Goal: Task Accomplishment & Management: Use online tool/utility

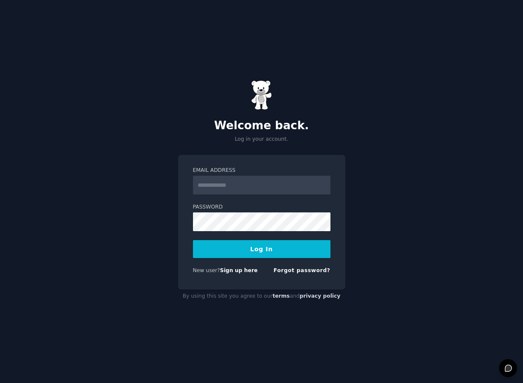
type input "**********"
click at [248, 251] on button "Log In" at bounding box center [261, 249] width 137 height 18
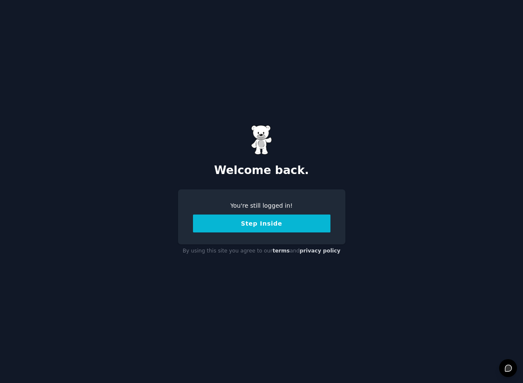
click at [253, 227] on button "Step Inside" at bounding box center [261, 224] width 137 height 18
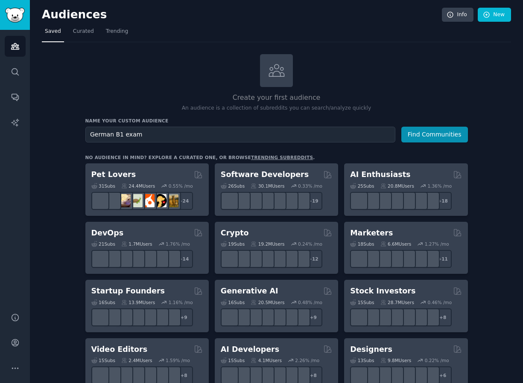
type input "German B1 exam"
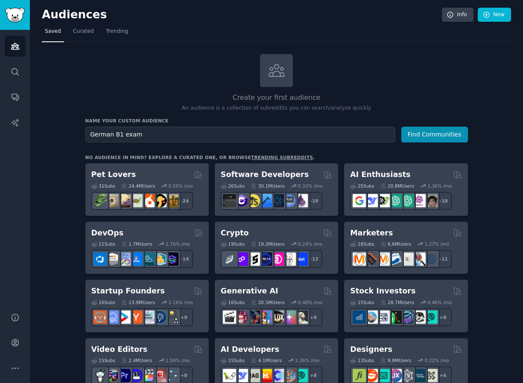
click at [401, 127] on button "Find Communities" at bounding box center [434, 135] width 67 height 16
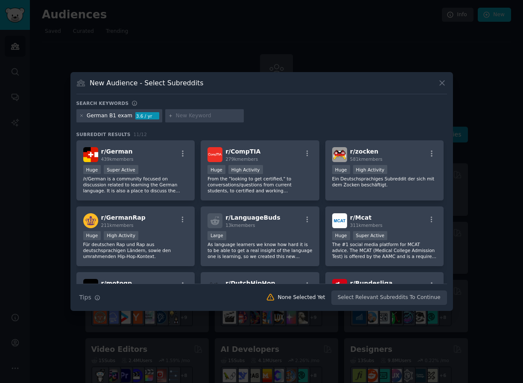
click at [201, 116] on input "text" at bounding box center [208, 116] width 65 height 8
type input "Telc B1 Zertifikat"
click at [167, 118] on div at bounding box center [168, 116] width 5 height 8
click at [166, 117] on icon at bounding box center [168, 116] width 5 height 5
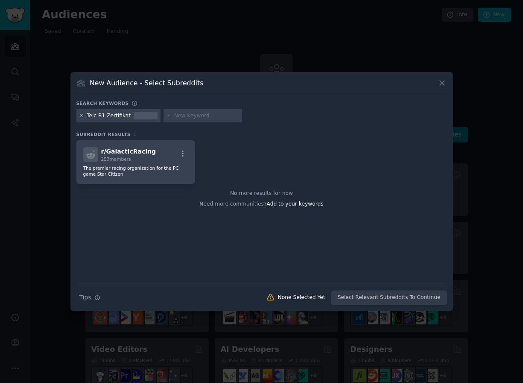
click at [82, 115] on icon at bounding box center [81, 116] width 5 height 5
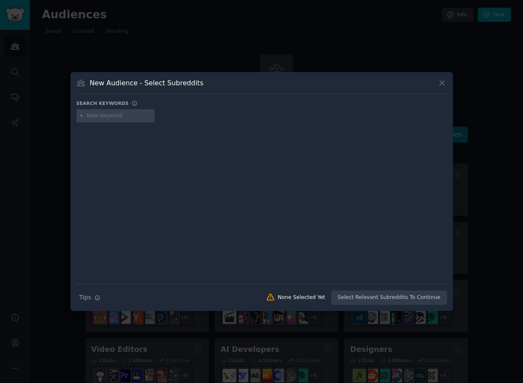
click at [109, 120] on input "text" at bounding box center [119, 116] width 65 height 8
type input "GRE"
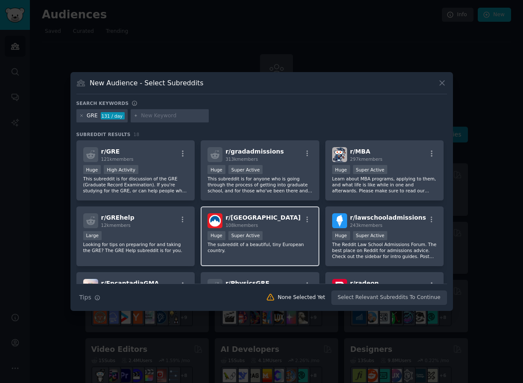
scroll to position [236, 0]
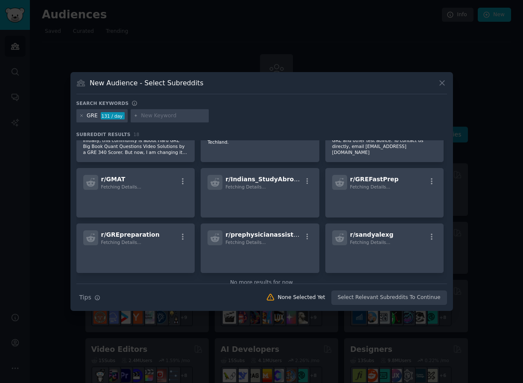
click at [289, 360] on div at bounding box center [261, 191] width 523 height 383
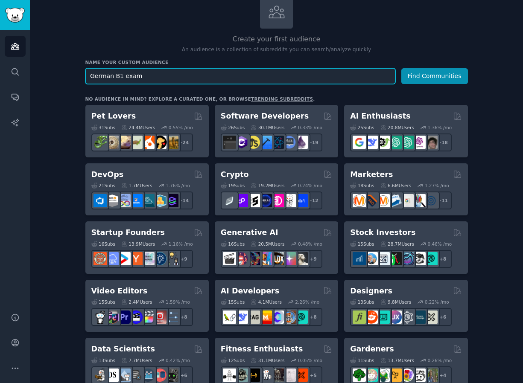
scroll to position [17, 0]
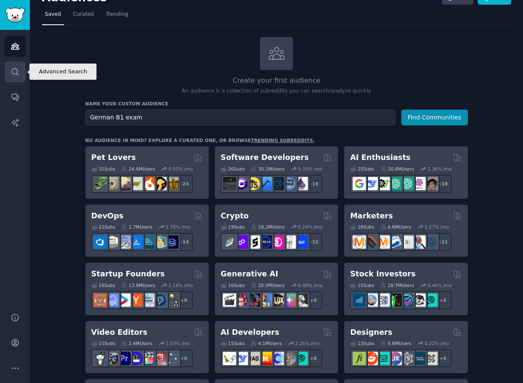
click at [13, 70] on icon "Sidebar" at bounding box center [15, 71] width 9 height 9
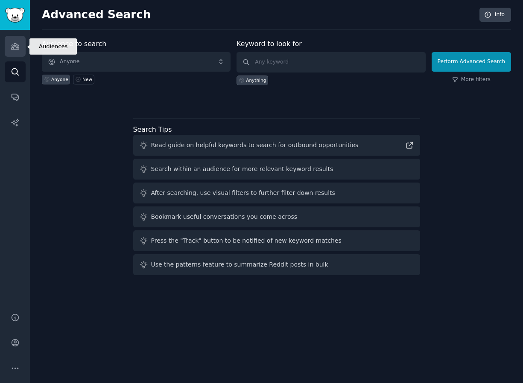
click at [9, 54] on link "Audiences" at bounding box center [15, 46] width 21 height 21
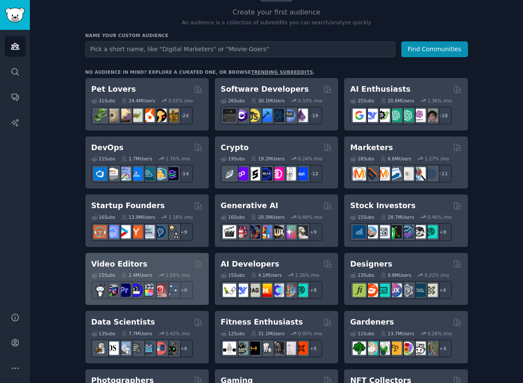
scroll to position [88, 0]
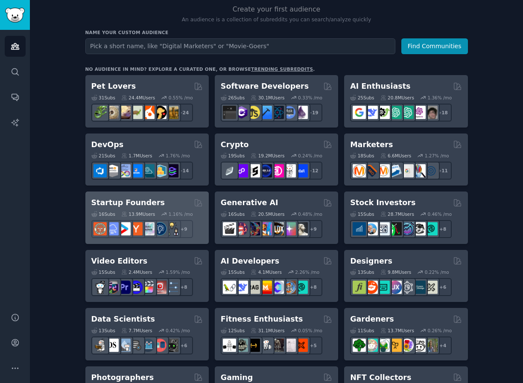
click at [141, 200] on h2 "Startup Founders" at bounding box center [127, 203] width 73 height 11
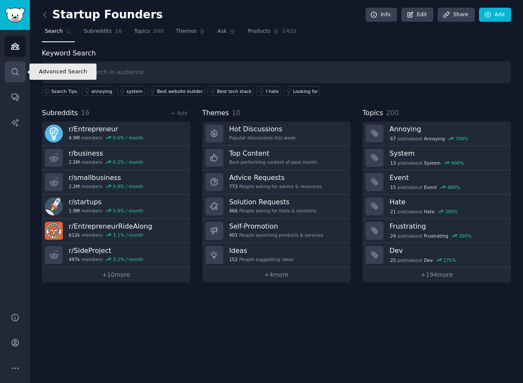
click at [13, 71] on icon "Sidebar" at bounding box center [15, 71] width 9 height 9
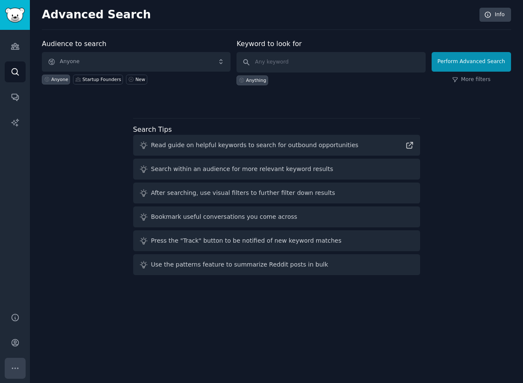
click at [16, 369] on icon "Sidebar" at bounding box center [15, 368] width 9 height 9
click at [12, 350] on link "Account" at bounding box center [15, 343] width 21 height 21
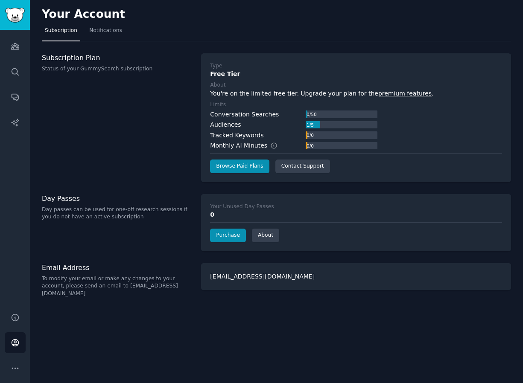
click at [222, 156] on div "Type Free Tier About You're on the limited free tier. Upgrade your plan for the…" at bounding box center [356, 117] width 292 height 111
click at [225, 164] on link "Browse Paid Plans" at bounding box center [239, 167] width 59 height 14
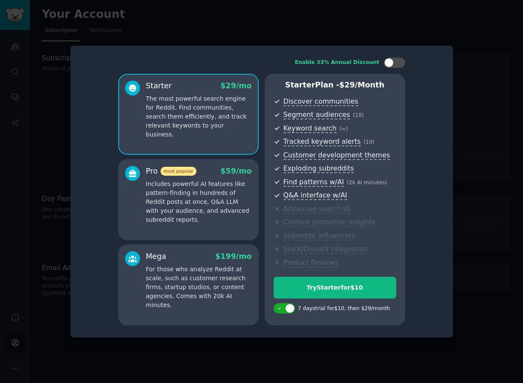
click at [230, 222] on p "Includes powerful AI features like pattern-finding in hundreds of Reddit posts …" at bounding box center [199, 202] width 106 height 45
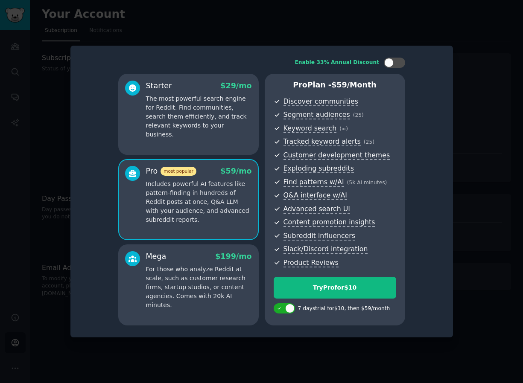
click at [184, 102] on p "The most powerful search engine for Reddit. Find communities, search them effic…" at bounding box center [199, 116] width 106 height 45
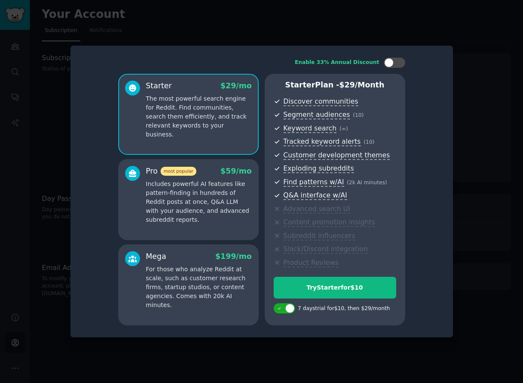
click at [187, 272] on p "For those who analyze Reddit at scale, such as customer research firms, startup…" at bounding box center [199, 287] width 106 height 45
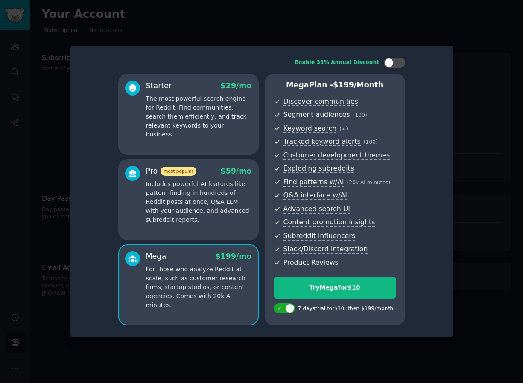
click at [483, 234] on div at bounding box center [261, 191] width 523 height 383
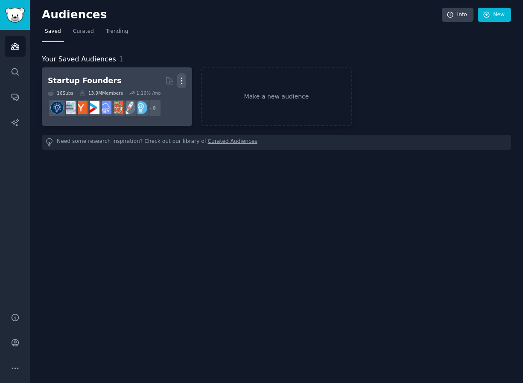
click at [186, 79] on icon "button" at bounding box center [181, 80] width 9 height 9
click at [166, 102] on p "Delete" at bounding box center [159, 98] width 20 height 9
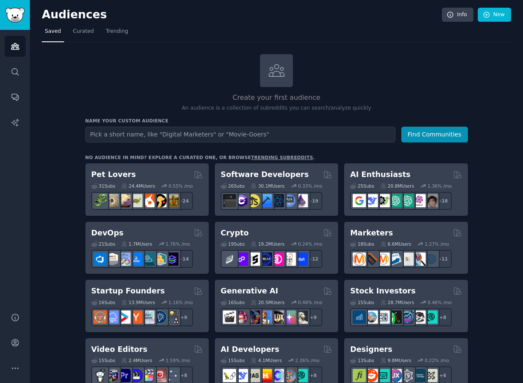
click at [228, 142] on input "text" at bounding box center [240, 135] width 310 height 16
type input "uk small landlords"
click at [401, 127] on button "Find Communities" at bounding box center [434, 135] width 67 height 16
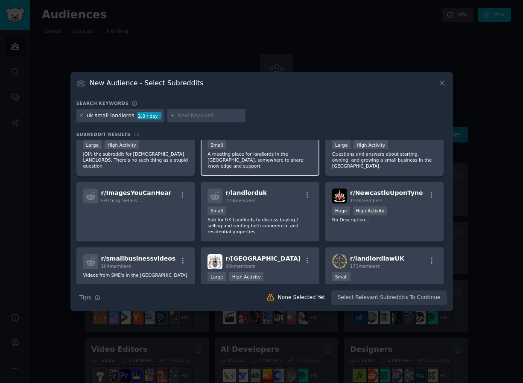
scroll to position [19, 0]
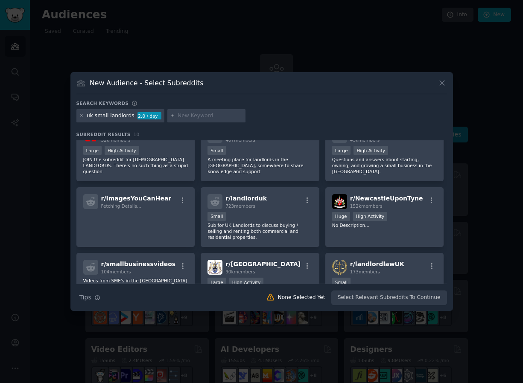
click at [178, 114] on input "text" at bounding box center [210, 116] width 65 height 8
type input "u"
type input "rental property uk"
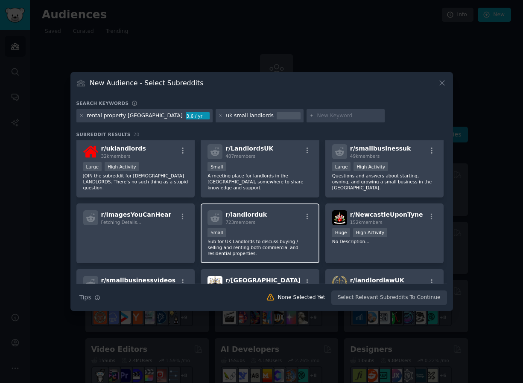
scroll to position [2, 0]
click at [306, 214] on icon "button" at bounding box center [307, 217] width 2 height 6
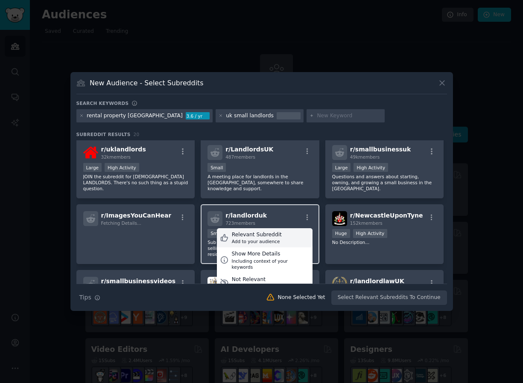
click at [293, 232] on div "Relevant Subreddit Add to your audience" at bounding box center [265, 238] width 96 height 20
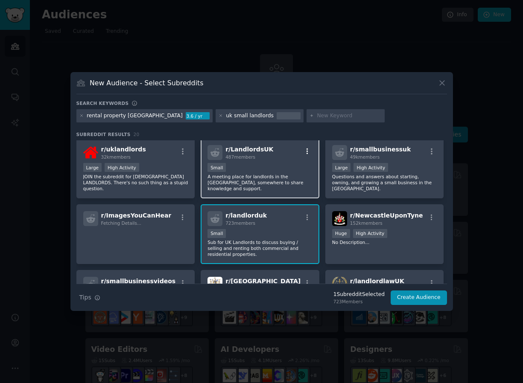
click at [311, 153] on button "button" at bounding box center [307, 152] width 11 height 8
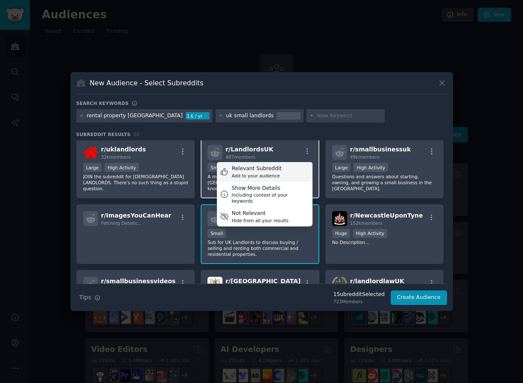
click at [290, 176] on div "Relevant Subreddit Add to your audience" at bounding box center [265, 172] width 96 height 20
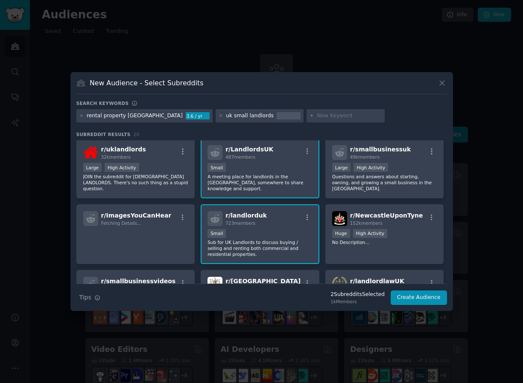
scroll to position [0, 0]
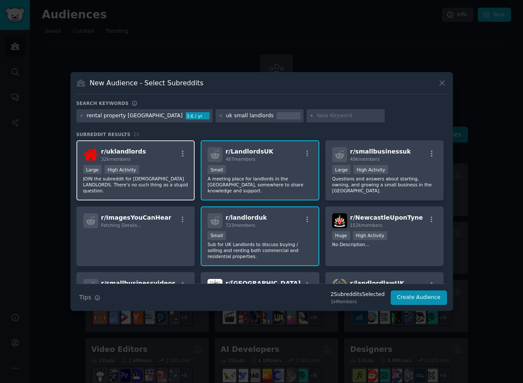
click at [184, 149] on div "r/ uklandlords 32k members" at bounding box center [135, 154] width 105 height 15
click at [183, 153] on icon "button" at bounding box center [183, 154] width 8 height 8
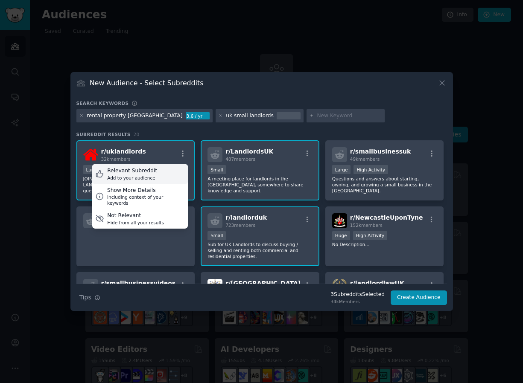
click at [176, 174] on div "Relevant Subreddit Add to your audience" at bounding box center [140, 174] width 96 height 20
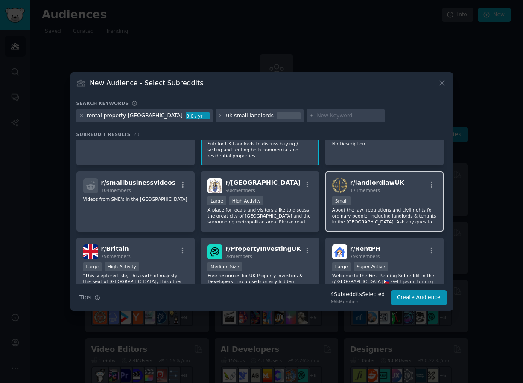
scroll to position [103, 0]
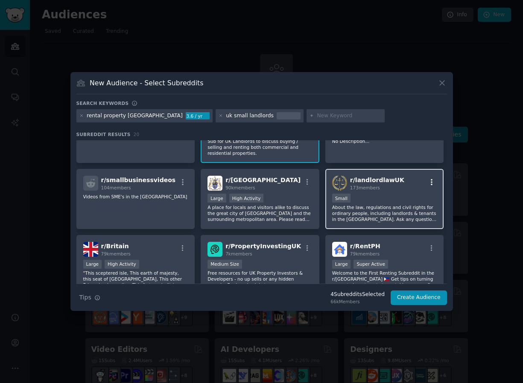
click at [428, 178] on icon "button" at bounding box center [432, 182] width 8 height 8
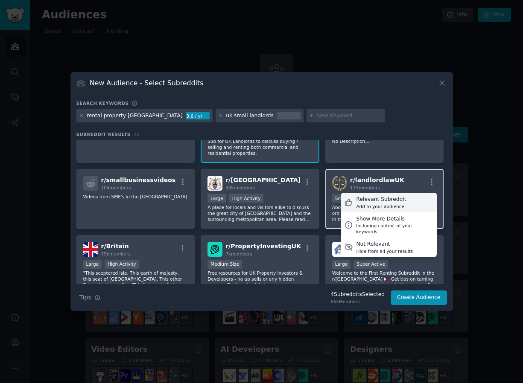
click at [412, 195] on div "Relevant Subreddit Add to your audience" at bounding box center [389, 203] width 96 height 20
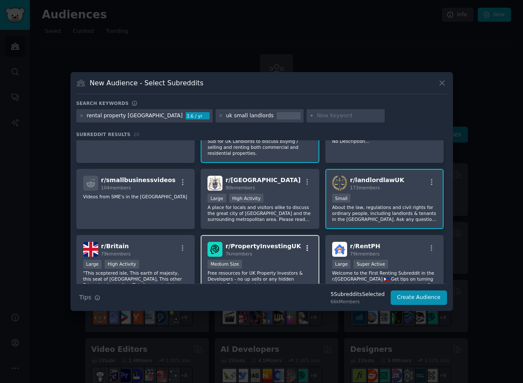
click at [306, 245] on icon "button" at bounding box center [307, 249] width 8 height 8
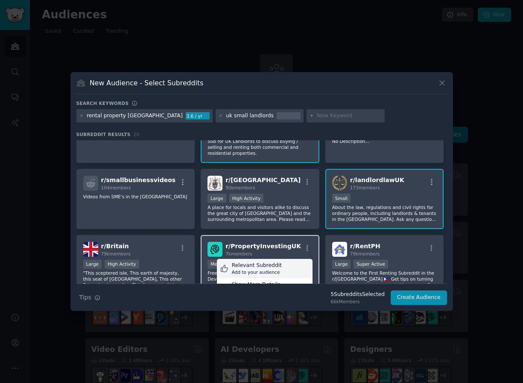
click at [291, 259] on div "Relevant Subreddit Add to your audience" at bounding box center [265, 269] width 96 height 20
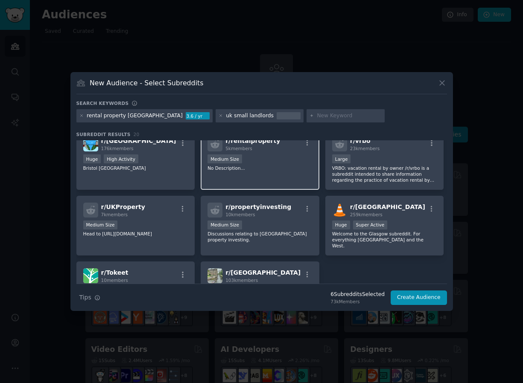
scroll to position [282, 0]
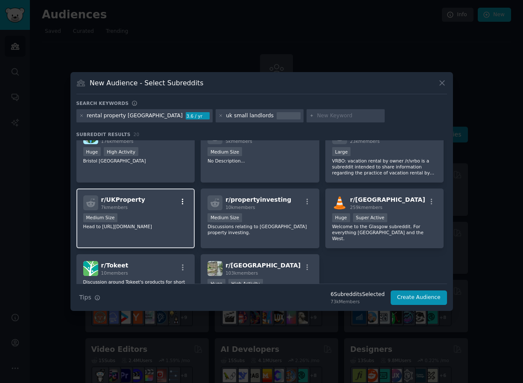
click at [182, 198] on icon "button" at bounding box center [183, 201] width 2 height 6
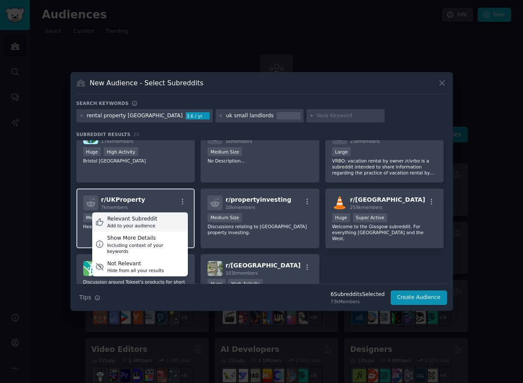
click at [174, 213] on div "Relevant Subreddit Add to your audience" at bounding box center [140, 223] width 96 height 20
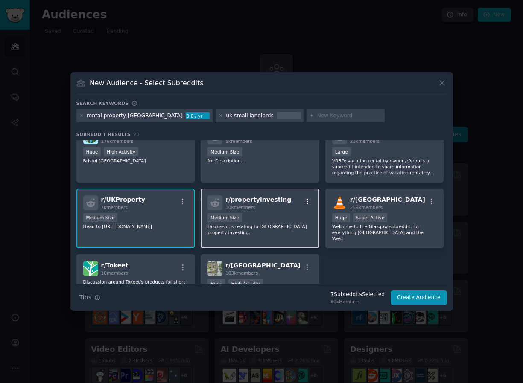
click at [306, 198] on icon "button" at bounding box center [307, 202] width 8 height 8
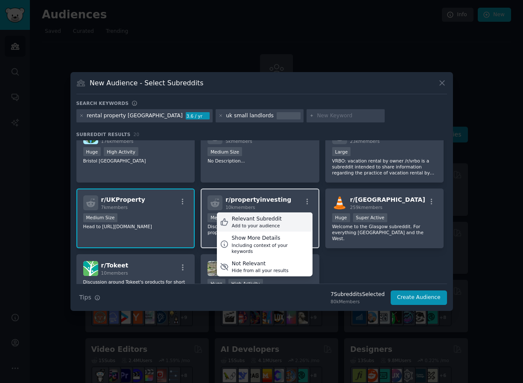
click at [297, 213] on div "Relevant Subreddit Add to your audience" at bounding box center [265, 223] width 96 height 20
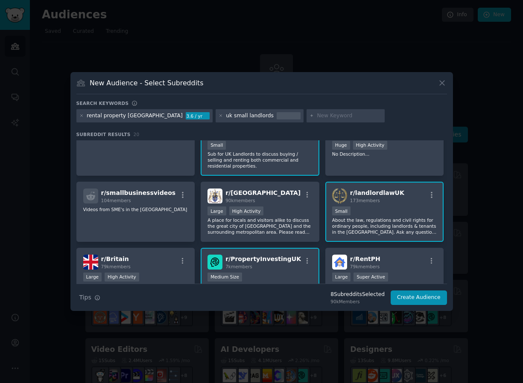
scroll to position [0, 0]
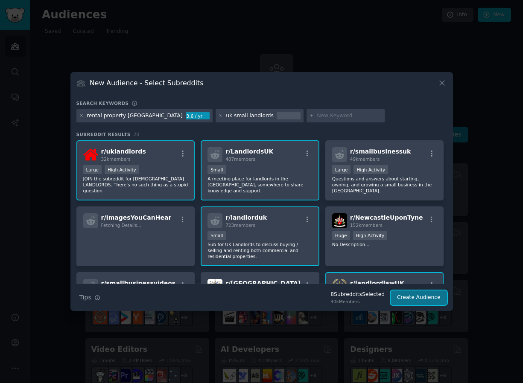
click at [430, 295] on button "Create Audience" at bounding box center [419, 298] width 56 height 15
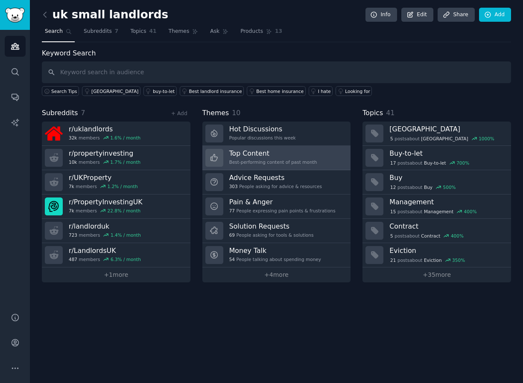
click at [294, 157] on h3 "Top Content" at bounding box center [273, 153] width 88 height 9
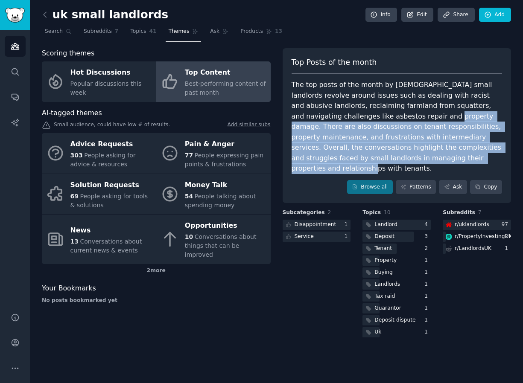
drag, startPoint x: 378, startPoint y: 115, endPoint x: 473, endPoint y: 157, distance: 103.0
click at [473, 157] on div "The top posts of the month by UK small landlords revolve around issues such as …" at bounding box center [397, 127] width 211 height 94
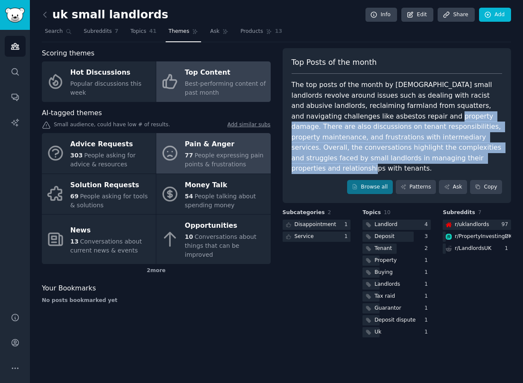
click at [233, 158] on span "People expressing pain points & frustrations" at bounding box center [224, 160] width 79 height 16
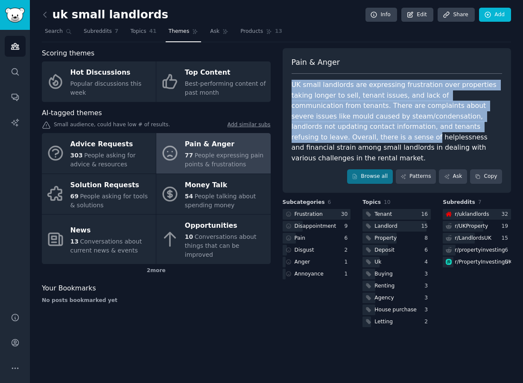
drag, startPoint x: 293, startPoint y: 89, endPoint x: 461, endPoint y: 129, distance: 172.4
click at [464, 129] on div "UK small landlords are expressing frustration over properties taking longer to …" at bounding box center [397, 122] width 211 height 84
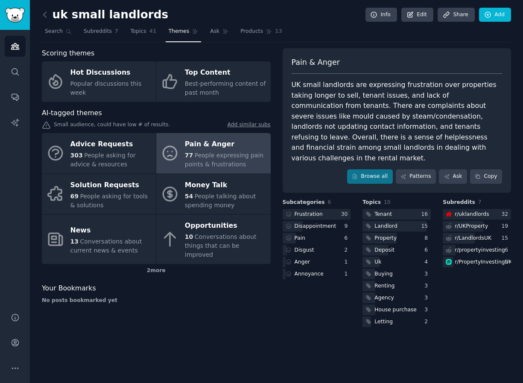
click at [469, 137] on div "UK small landlords are expressing frustration over properties taking longer to …" at bounding box center [397, 122] width 211 height 84
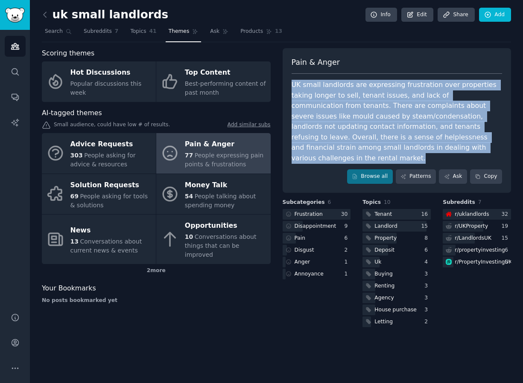
drag, startPoint x: 445, startPoint y: 146, endPoint x: 414, endPoint y: 73, distance: 80.0
click at [414, 73] on div "Pain & Anger UK small landlords are expressing frustration over properties taki…" at bounding box center [397, 120] width 229 height 145
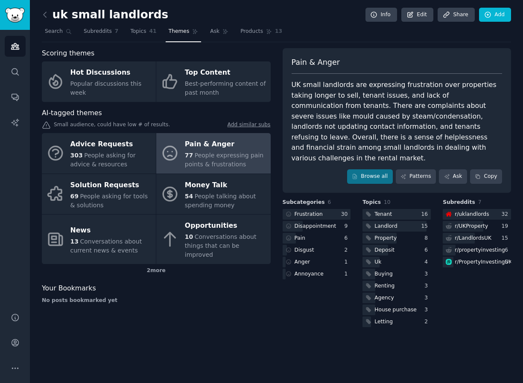
click at [207, 338] on div "uk small landlords Info Edit Share Add Search Subreddits 7 Topics 41 Themes Ask…" at bounding box center [276, 191] width 493 height 383
click at [46, 29] on span "Search" at bounding box center [54, 32] width 18 height 8
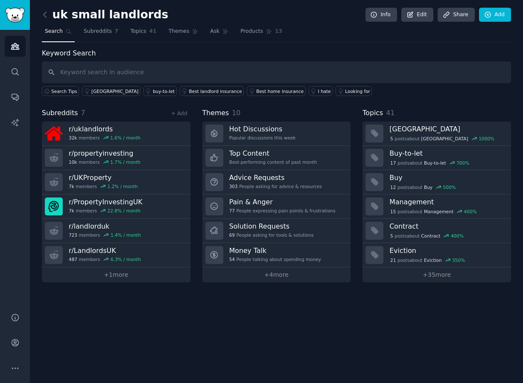
click at [25, 58] on div "Audiences Search Conversations AI Reports" at bounding box center [15, 166] width 30 height 273
click at [78, 12] on h2 "uk small landlords" at bounding box center [105, 15] width 126 height 14
click at [47, 15] on icon at bounding box center [45, 14] width 9 height 9
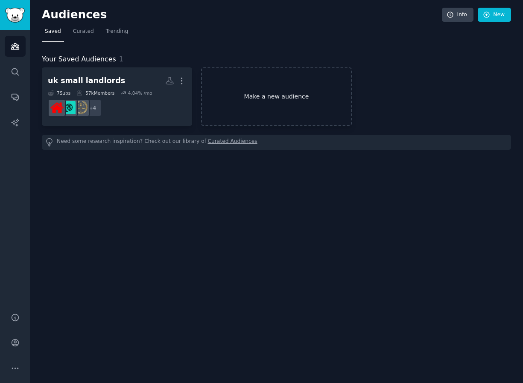
click at [248, 91] on link "Make a new audience" at bounding box center [276, 96] width 150 height 58
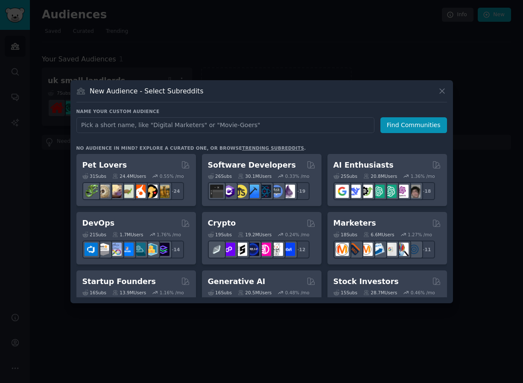
click at [216, 125] on input "text" at bounding box center [225, 125] width 298 height 16
type input "shopify merchants"
click button "Find Communities" at bounding box center [413, 125] width 67 height 16
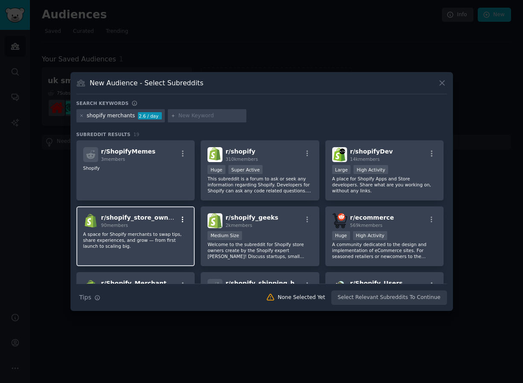
click at [182, 219] on icon "button" at bounding box center [183, 219] width 2 height 6
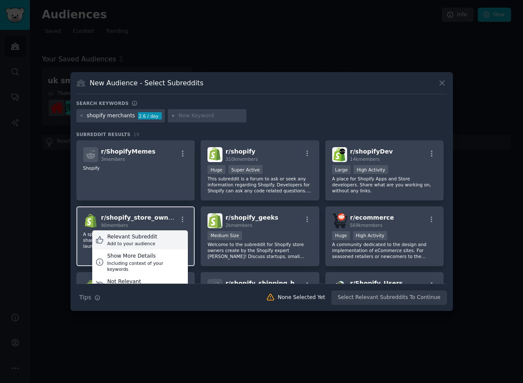
click at [172, 235] on div "Relevant Subreddit Add to your audience" at bounding box center [140, 240] width 96 height 20
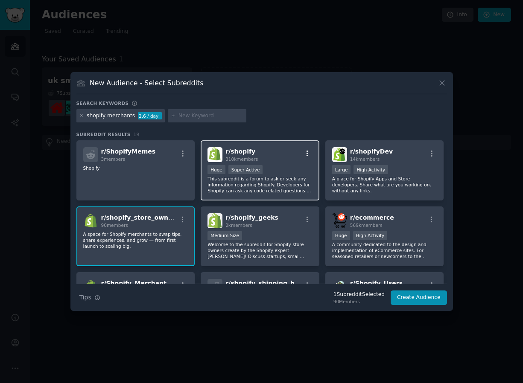
click at [306, 151] on icon "button" at bounding box center [307, 154] width 2 height 6
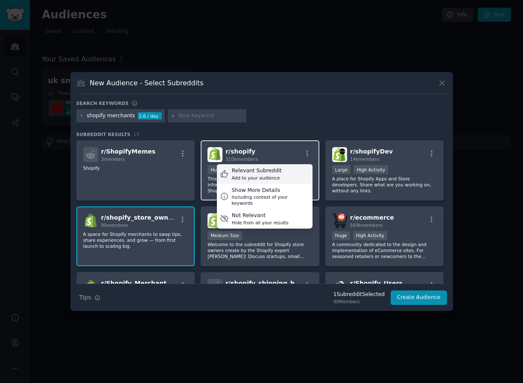
click at [286, 172] on div "Relevant Subreddit Add to your audience" at bounding box center [265, 174] width 96 height 20
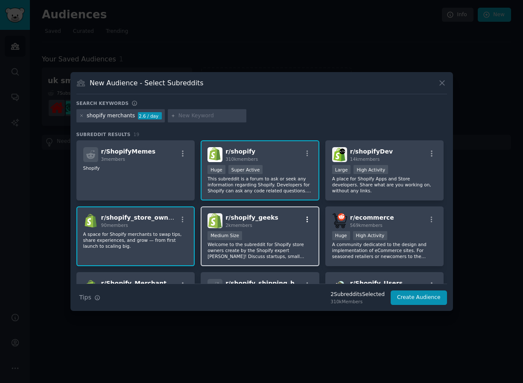
click at [306, 219] on icon "button" at bounding box center [307, 220] width 8 height 8
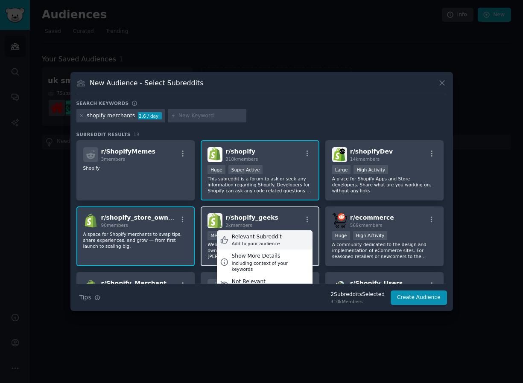
click at [291, 236] on div "Relevant Subreddit Add to your audience" at bounding box center [265, 240] width 96 height 20
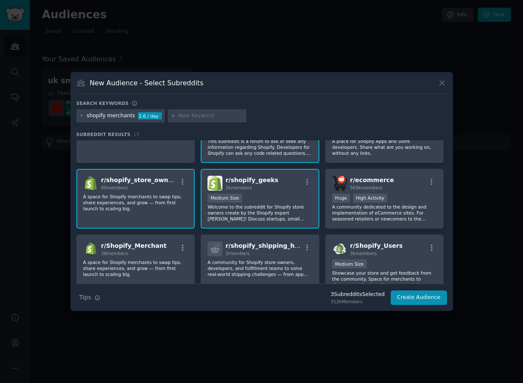
scroll to position [50, 0]
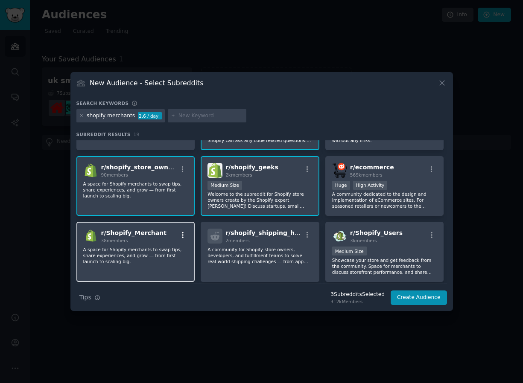
click at [183, 235] on icon "button" at bounding box center [183, 235] width 8 height 8
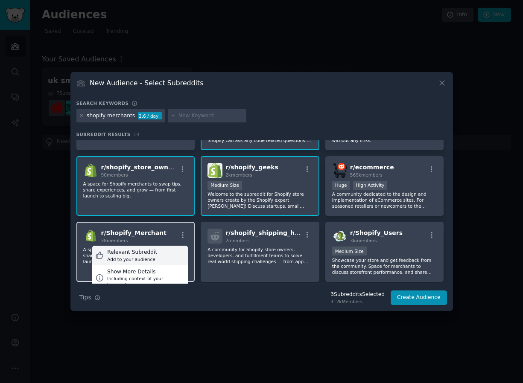
click at [176, 252] on div "Relevant Subreddit Add to your audience" at bounding box center [140, 256] width 96 height 20
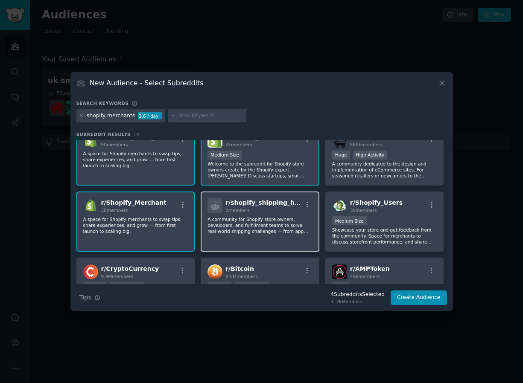
scroll to position [87, 0]
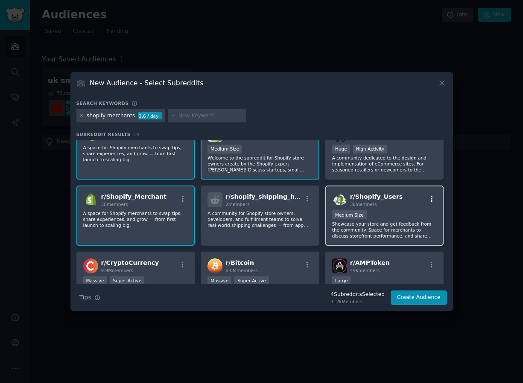
click at [431, 199] on icon "button" at bounding box center [432, 199] width 8 height 8
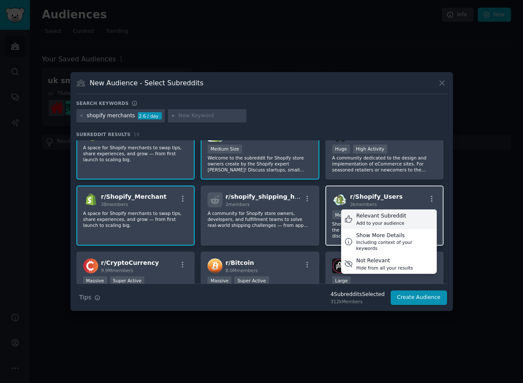
click at [409, 217] on div "Relevant Subreddit Add to your audience" at bounding box center [389, 220] width 96 height 20
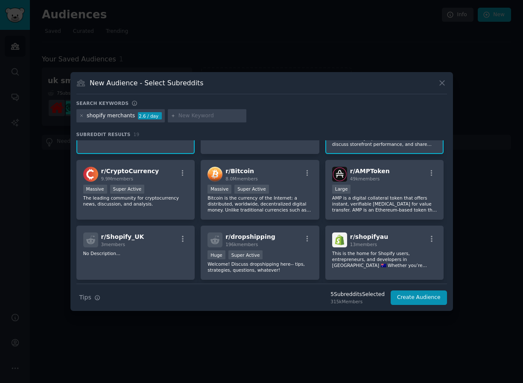
scroll to position [192, 0]
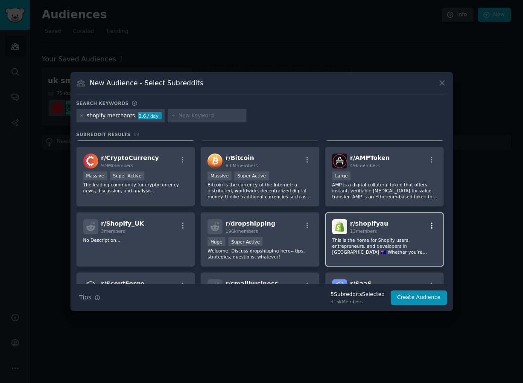
click at [429, 229] on icon "button" at bounding box center [432, 226] width 8 height 8
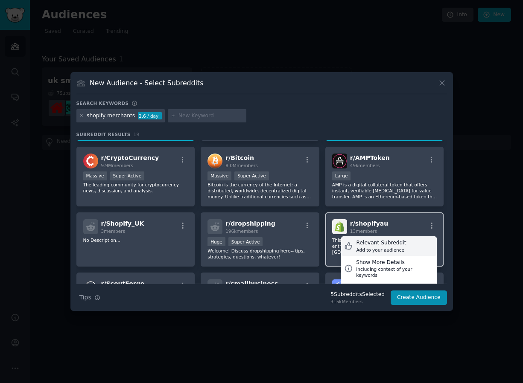
click at [408, 245] on div "Relevant Subreddit Add to your audience" at bounding box center [389, 246] width 96 height 20
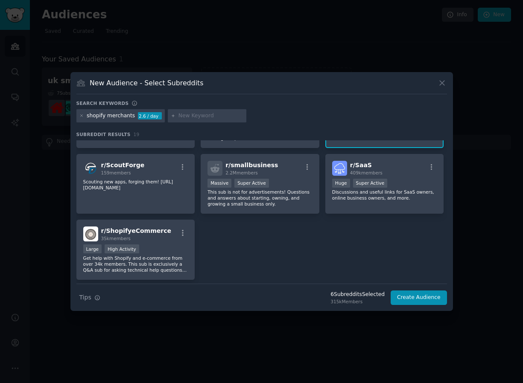
scroll to position [311, 0]
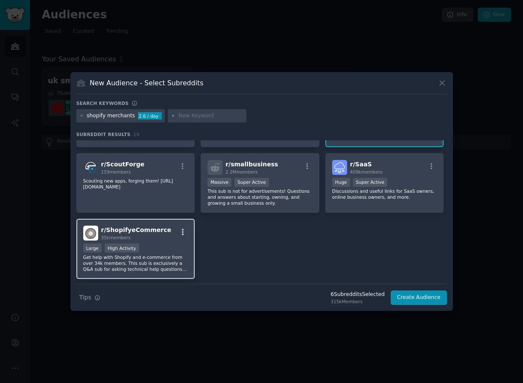
click at [184, 234] on icon "button" at bounding box center [183, 232] width 8 height 8
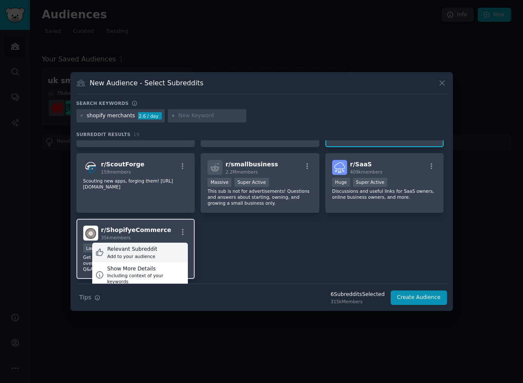
click at [178, 249] on div "Relevant Subreddit Add to your audience" at bounding box center [140, 253] width 96 height 20
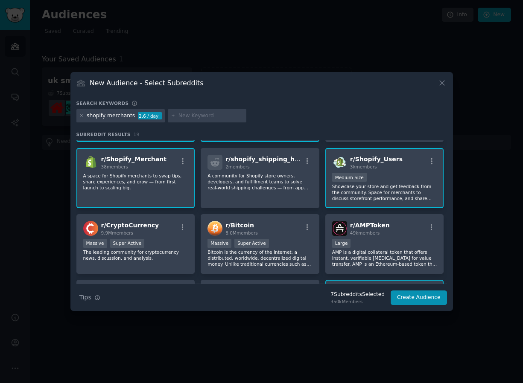
scroll to position [94, 0]
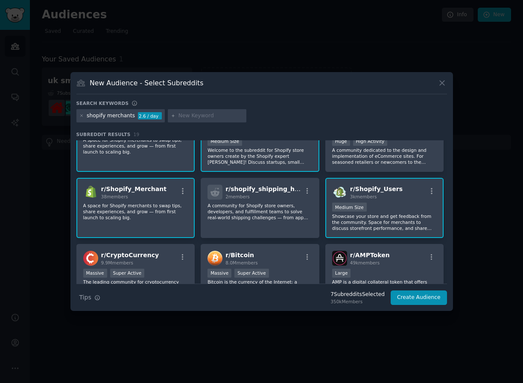
click at [189, 111] on div at bounding box center [207, 116] width 79 height 14
click at [190, 117] on input "text" at bounding box center [210, 116] width 65 height 8
type input "shopify"
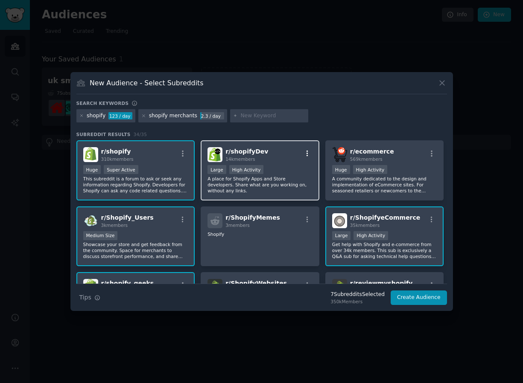
click at [306, 150] on icon "button" at bounding box center [307, 154] width 8 height 8
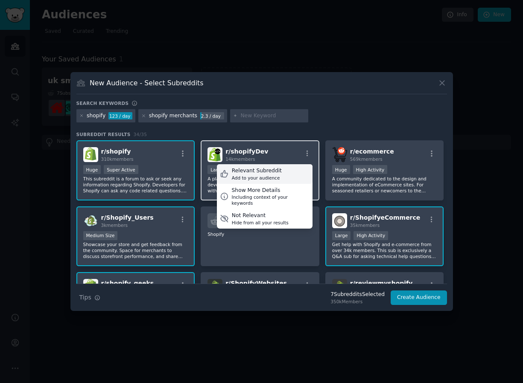
click at [289, 171] on div "Relevant Subreddit Add to your audience" at bounding box center [265, 174] width 96 height 20
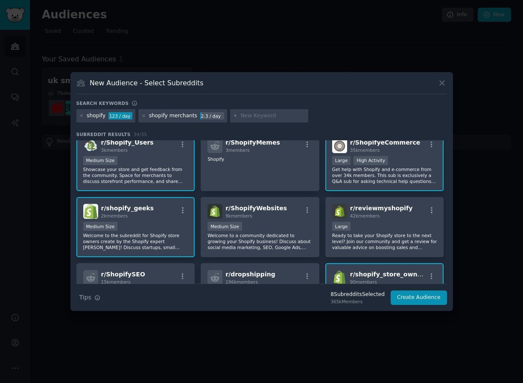
scroll to position [76, 0]
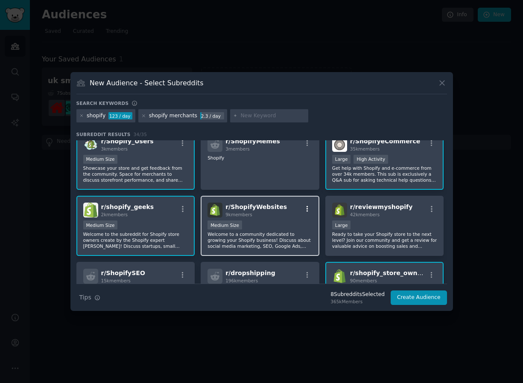
click at [308, 210] on icon "button" at bounding box center [307, 209] width 8 height 8
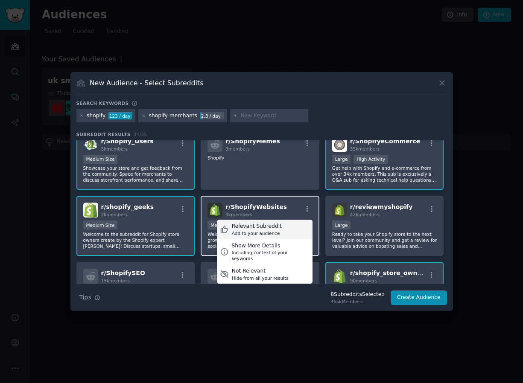
click at [298, 225] on div "Relevant Subreddit Add to your audience" at bounding box center [265, 230] width 96 height 20
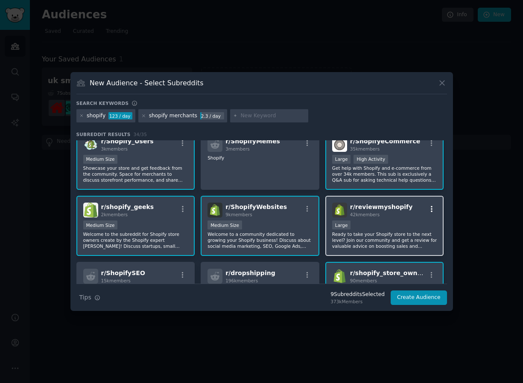
click at [431, 207] on icon "button" at bounding box center [432, 209] width 8 height 8
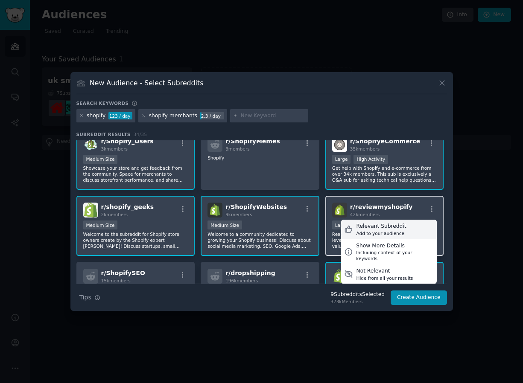
click at [406, 224] on div "Relevant Subreddit Add to your audience" at bounding box center [389, 230] width 96 height 20
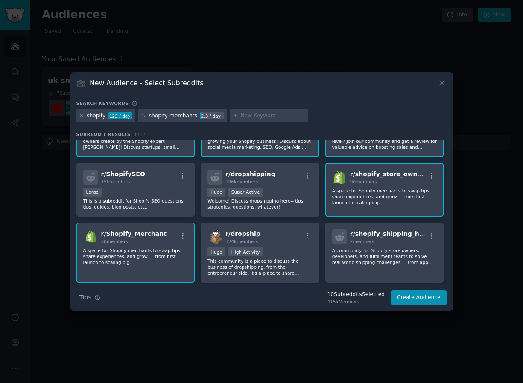
scroll to position [184, 0]
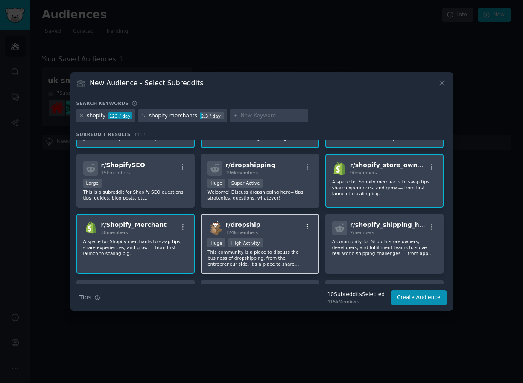
click at [306, 227] on icon "button" at bounding box center [307, 227] width 2 height 6
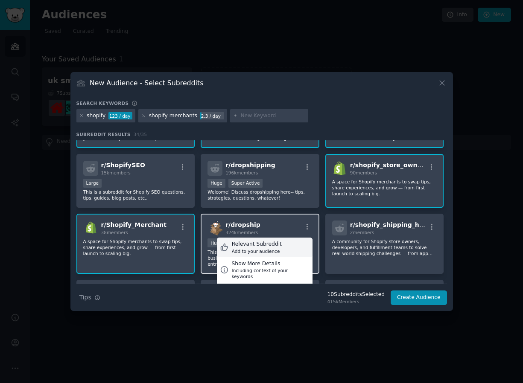
click at [298, 246] on div "Relevant Subreddit Add to your audience" at bounding box center [265, 248] width 96 height 20
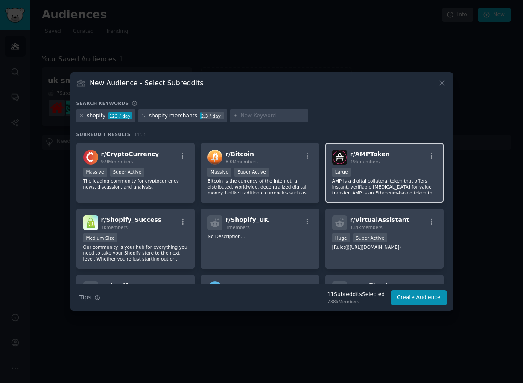
scroll to position [333, 0]
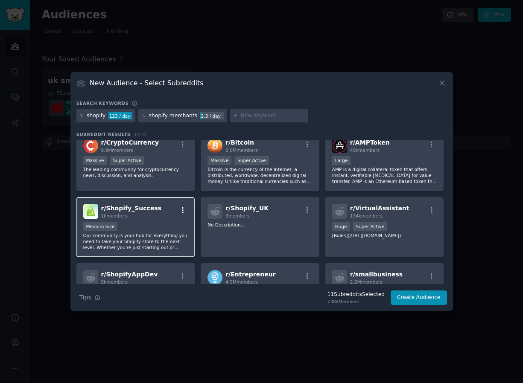
click at [184, 211] on icon "button" at bounding box center [183, 211] width 8 height 8
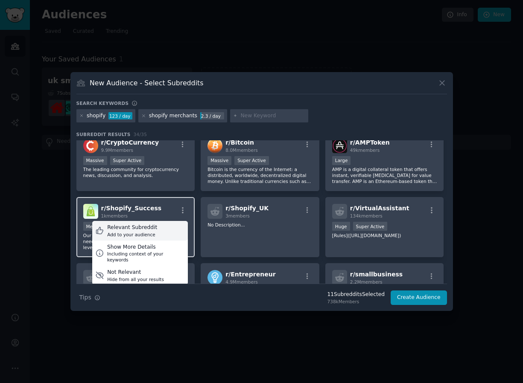
click at [178, 227] on div "Relevant Subreddit Add to your audience" at bounding box center [140, 231] width 96 height 20
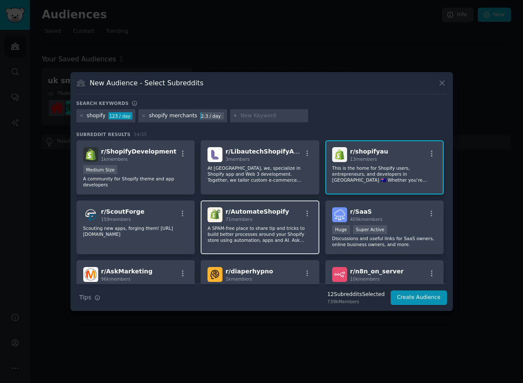
scroll to position [525, 0]
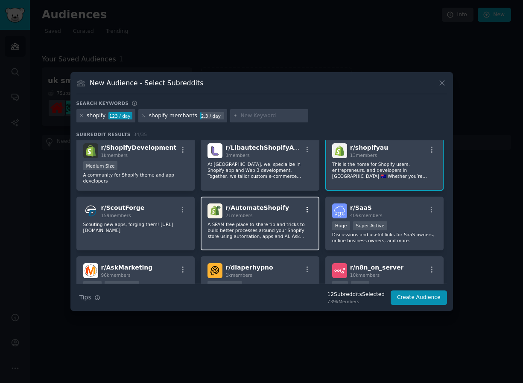
click at [305, 208] on icon "button" at bounding box center [307, 210] width 8 height 8
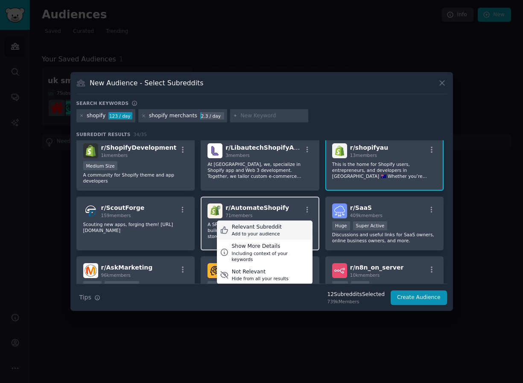
click at [291, 232] on div "Relevant Subreddit Add to your audience" at bounding box center [265, 231] width 96 height 20
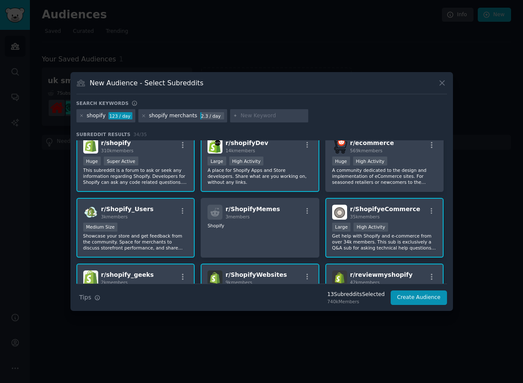
scroll to position [0, 0]
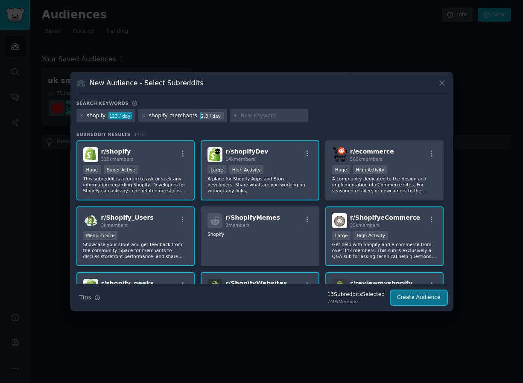
click at [442, 298] on button "Create Audience" at bounding box center [419, 298] width 56 height 15
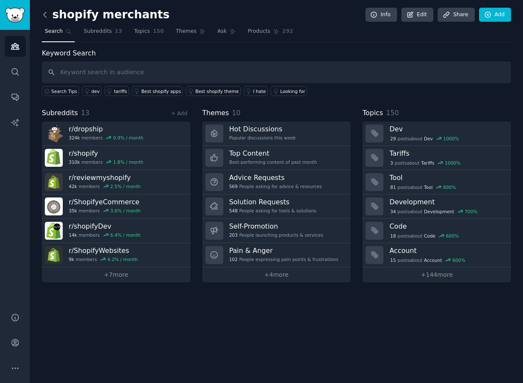
click at [44, 12] on icon at bounding box center [45, 14] width 9 height 9
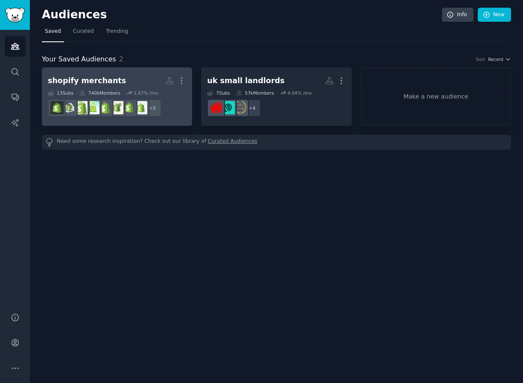
click at [105, 73] on h2 "shopify merchants More" at bounding box center [117, 80] width 138 height 15
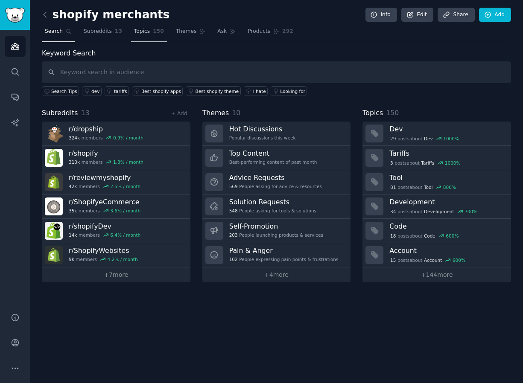
click at [139, 31] on span "Topics" at bounding box center [142, 32] width 16 height 8
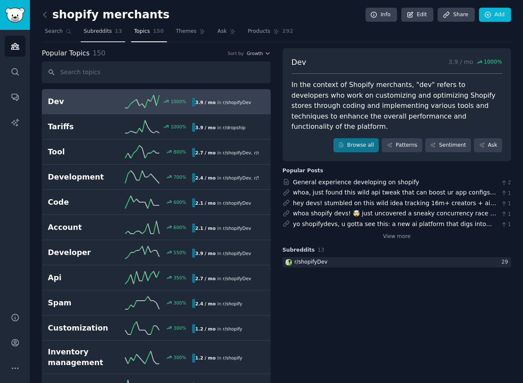
click at [106, 38] on link "Subreddits 13" at bounding box center [103, 34] width 44 height 18
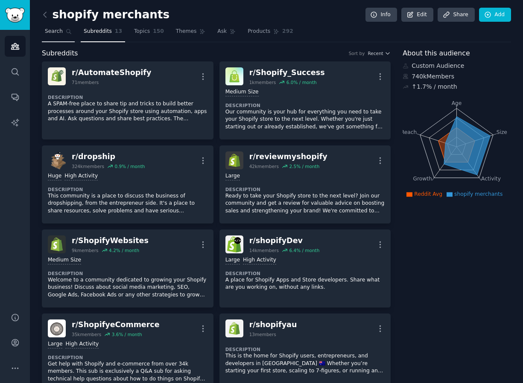
click at [62, 29] on link "Search" at bounding box center [58, 34] width 33 height 18
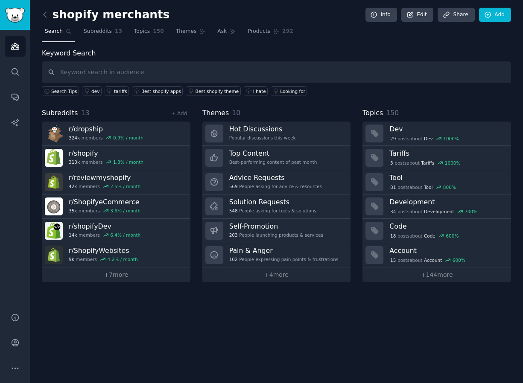
click at [48, 21] on link at bounding box center [47, 15] width 11 height 14
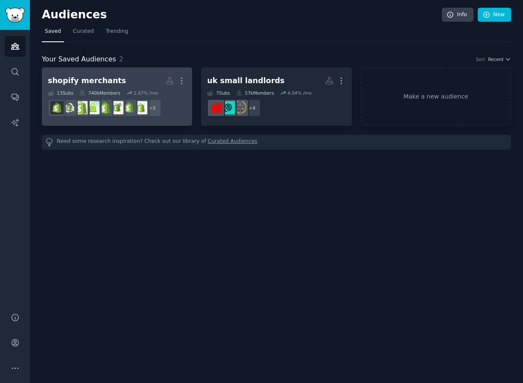
click at [96, 95] on div "740k Members" at bounding box center [99, 93] width 41 height 6
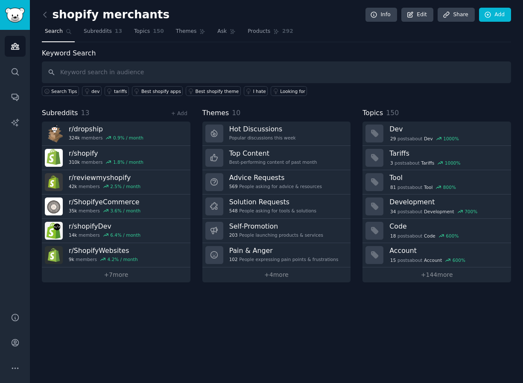
click at [47, 20] on link at bounding box center [47, 15] width 11 height 14
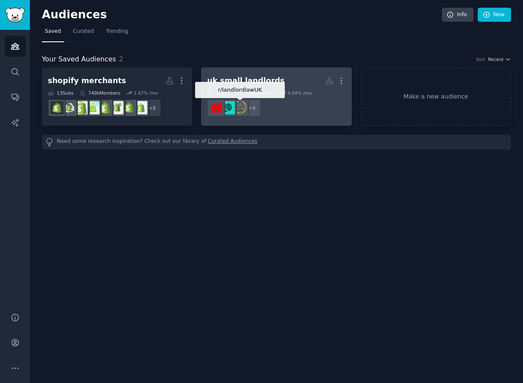
click at [248, 114] on div at bounding box center [240, 108] width 18 height 18
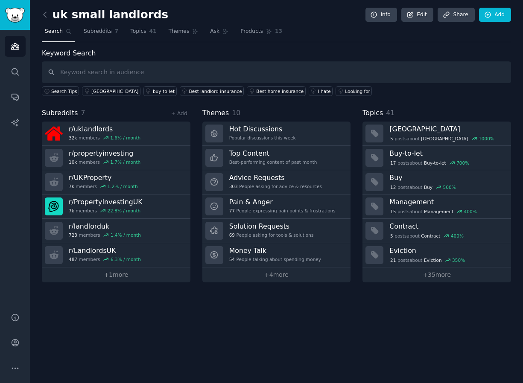
click at [54, 27] on link "Search" at bounding box center [58, 34] width 33 height 18
click at [17, 90] on link "Conversations" at bounding box center [15, 97] width 21 height 21
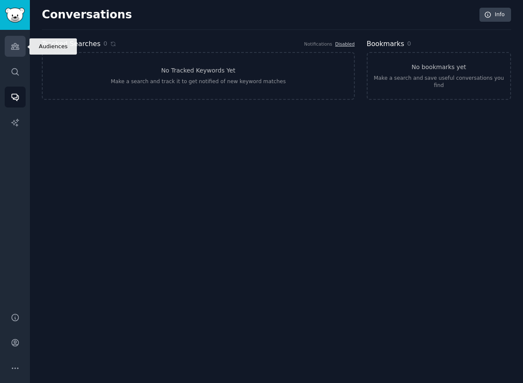
click at [15, 47] on icon "Sidebar" at bounding box center [15, 47] width 8 height 6
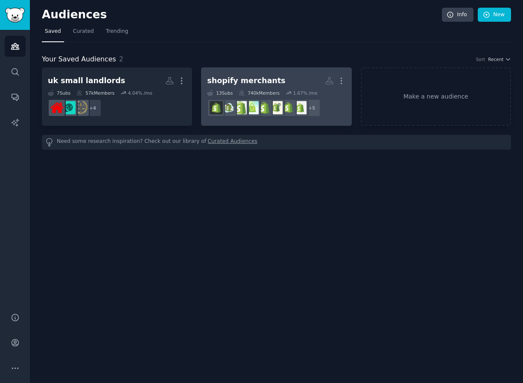
click at [247, 79] on div "shopify merchants" at bounding box center [246, 81] width 78 height 11
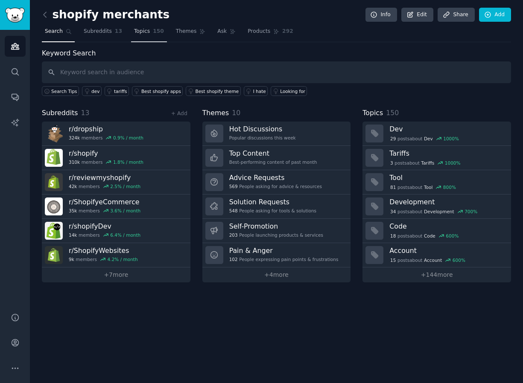
click at [153, 32] on span "150" at bounding box center [158, 32] width 11 height 8
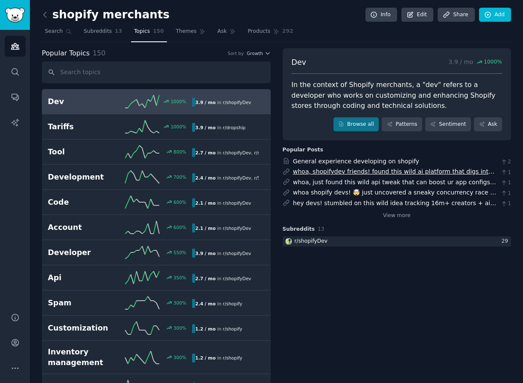
click at [342, 174] on link "whoa, shopifydev friends! found this wild ai platform that digs into your promo…" at bounding box center [394, 189] width 203 height 43
click at [343, 203] on link "hey devs! stumbled on this wild idea tracking 16m+ creators + ai analysis to ma…" at bounding box center [394, 217] width 203 height 34
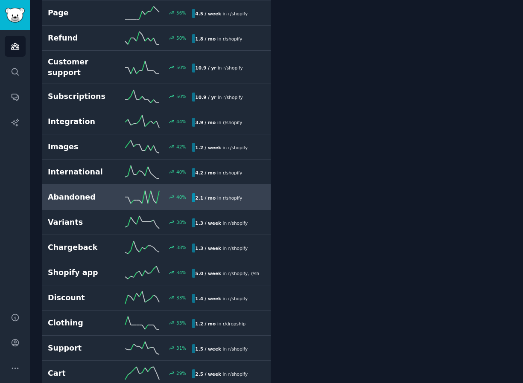
scroll to position [908, 0]
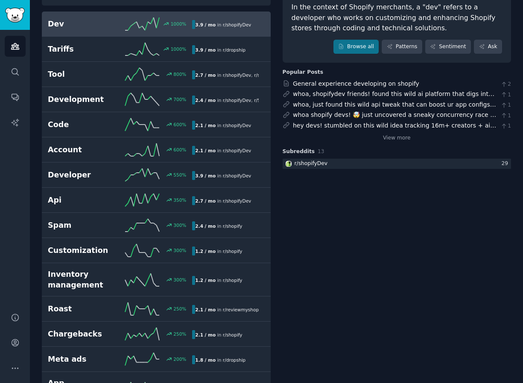
scroll to position [0, 0]
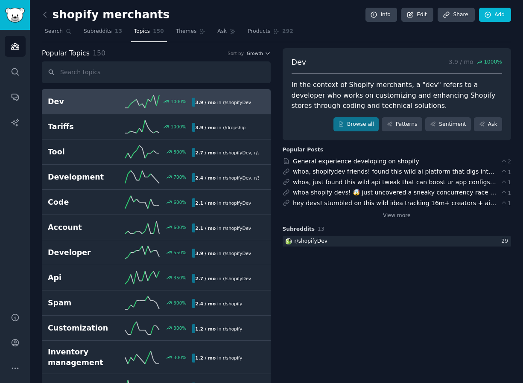
click at [252, 53] on span "Growth" at bounding box center [255, 53] width 16 height 6
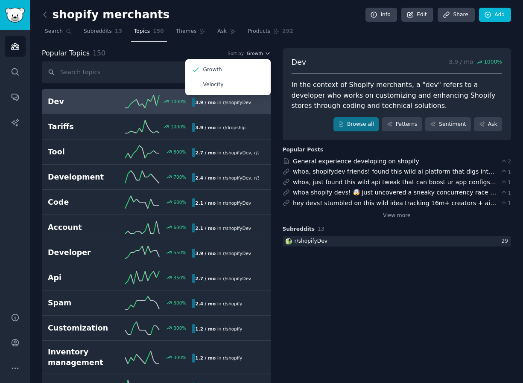
click at [160, 55] on div "Popular Topics 150 Sort by Growth Growth Velocity" at bounding box center [156, 53] width 229 height 11
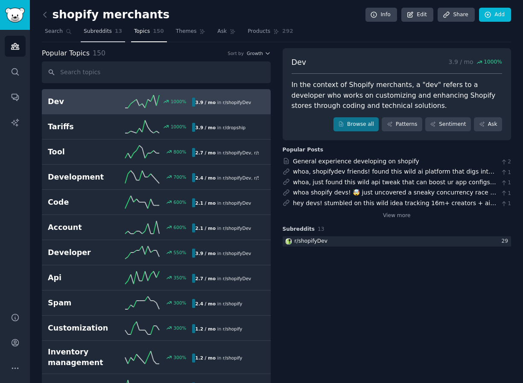
click at [90, 26] on link "Subreddits 13" at bounding box center [103, 34] width 44 height 18
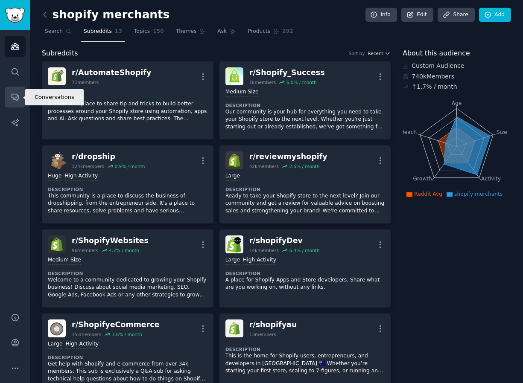
click at [19, 96] on icon "Sidebar" at bounding box center [15, 97] width 9 height 9
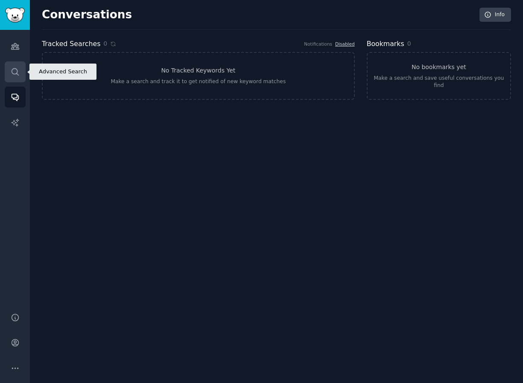
click at [12, 75] on icon "Sidebar" at bounding box center [15, 71] width 9 height 9
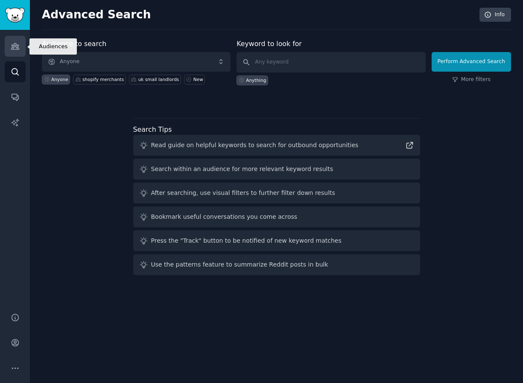
click at [12, 52] on link "Audiences" at bounding box center [15, 46] width 21 height 21
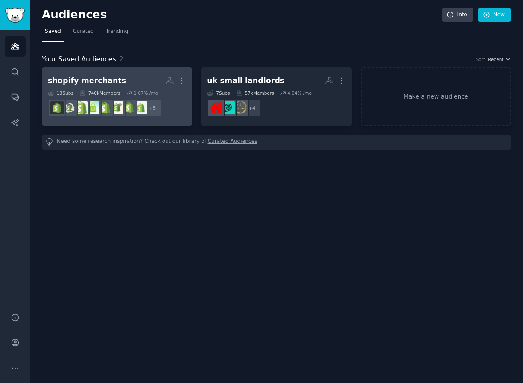
click at [130, 76] on h2 "shopify merchants Custom Audience More" at bounding box center [117, 80] width 138 height 15
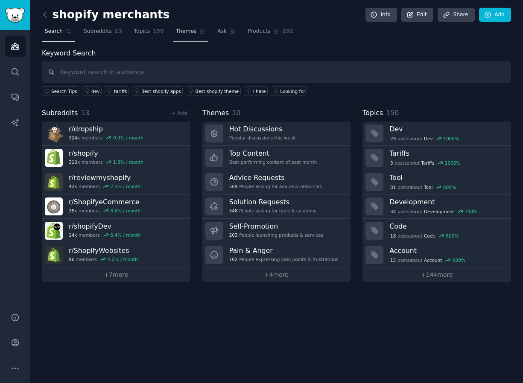
click at [189, 30] on span "Themes" at bounding box center [186, 32] width 21 height 8
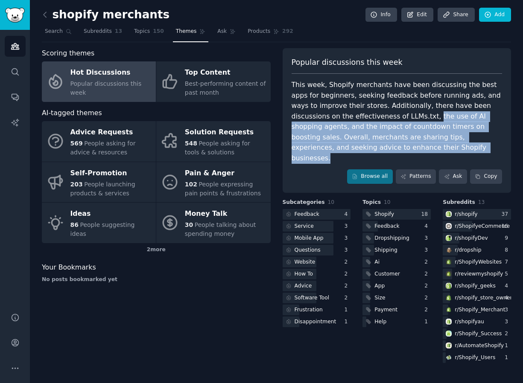
drag, startPoint x: 372, startPoint y: 117, endPoint x: 436, endPoint y: 150, distance: 71.8
click at [436, 150] on div "This week, Shopify merchants have been discussing the best apps for beginners, …" at bounding box center [397, 122] width 211 height 84
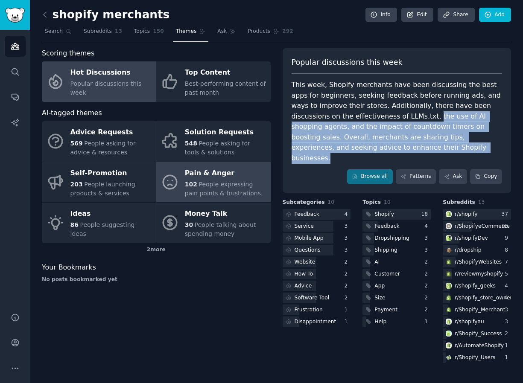
click at [228, 191] on span "People expressing pain points & frustrations" at bounding box center [223, 189] width 76 height 16
